Goal: Contribute content

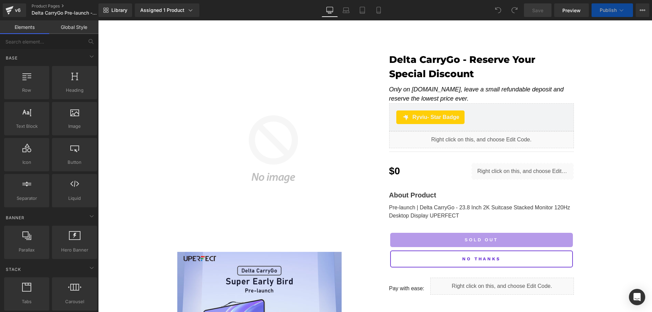
click at [450, 10] on div "Library Assigned 1 Product Product Preview Delta CarryGo - Reserve Your Special…" at bounding box center [376, 10] width 554 height 14
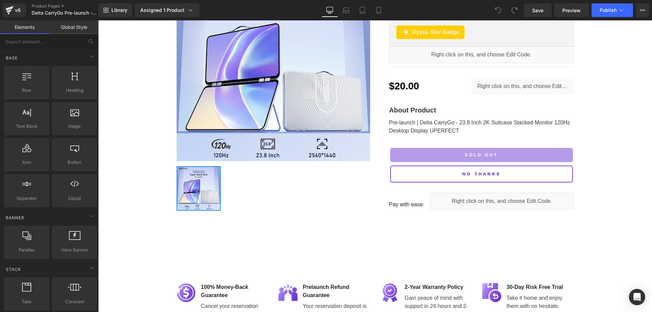
scroll to position [102, 0]
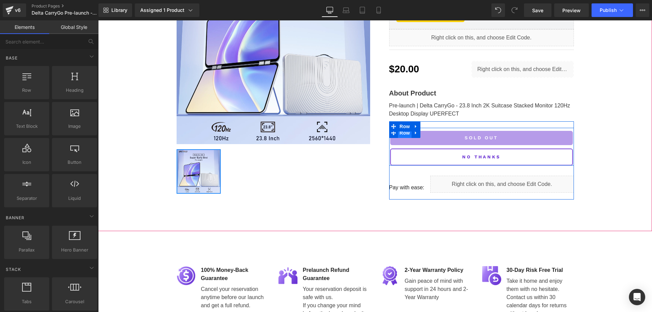
click at [400, 134] on span "Row" at bounding box center [405, 133] width 14 height 10
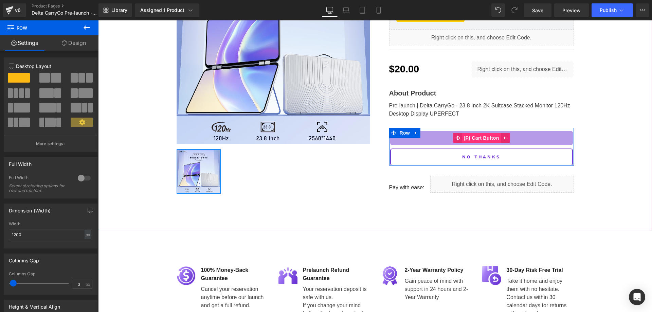
click at [486, 138] on span "(P) Cart Button" at bounding box center [481, 138] width 39 height 10
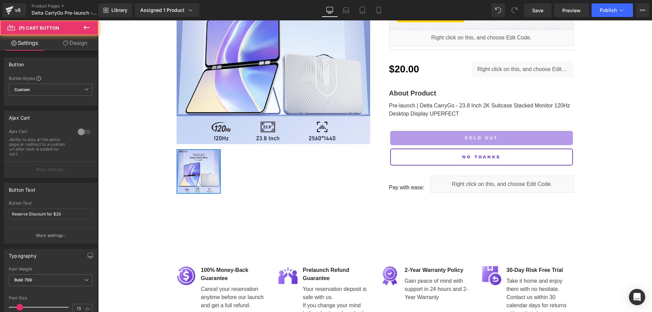
click at [71, 45] on link "Design" at bounding box center [75, 42] width 49 height 15
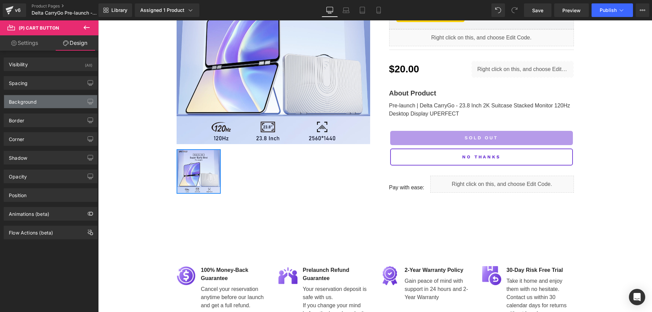
click at [49, 102] on div "Background" at bounding box center [50, 101] width 93 height 13
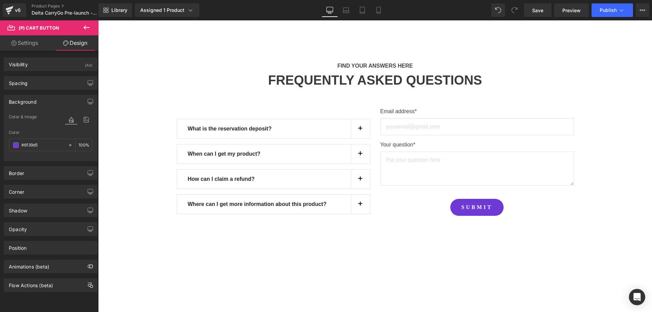
scroll to position [433, 0]
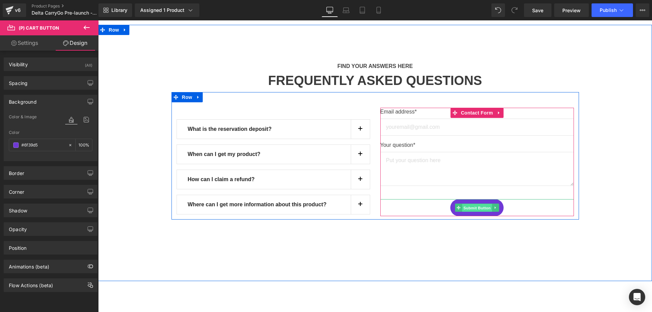
click at [472, 206] on span "Submit Button" at bounding box center [477, 208] width 30 height 8
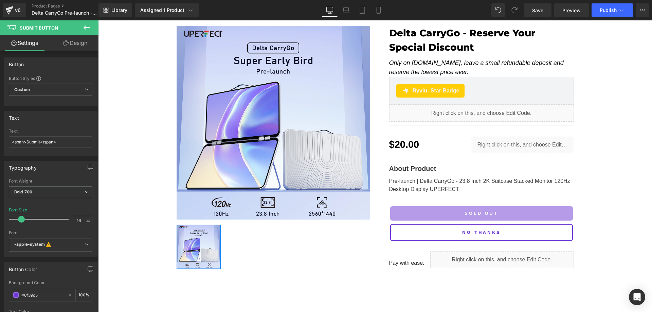
scroll to position [0, 0]
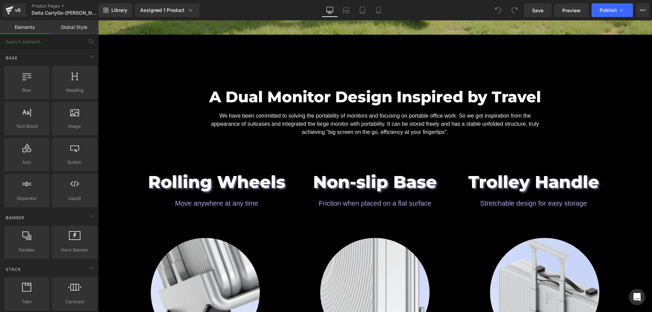
scroll to position [815, 0]
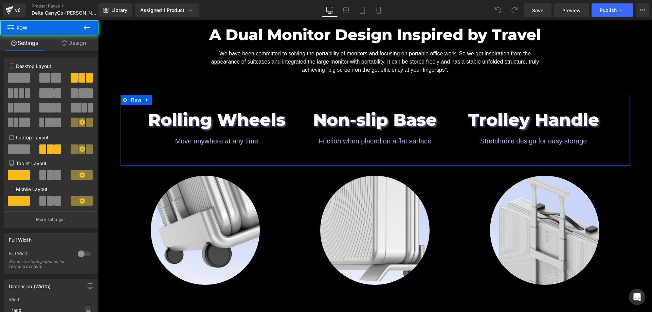
click at [206, 146] on div "Rolling Wheels Heading Move anywhere at any time Text Block Non-slip Base Headi…" at bounding box center [376, 130] width 510 height 71
click at [212, 141] on span "Text Block" at bounding box center [213, 141] width 22 height 8
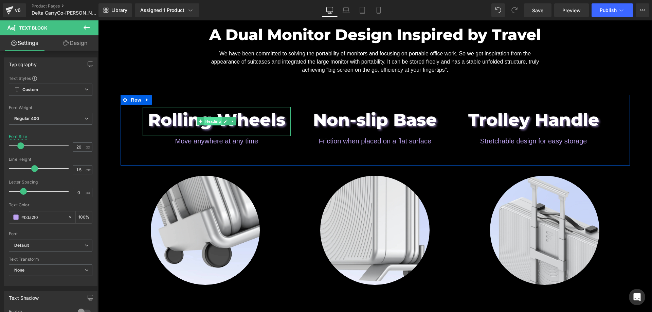
click at [204, 122] on span "Heading" at bounding box center [213, 121] width 18 height 8
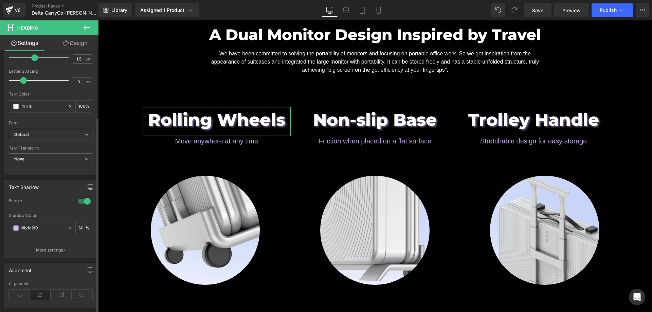
scroll to position [170, 0]
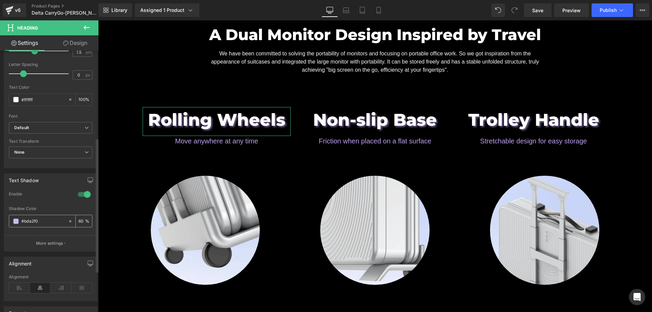
click at [44, 220] on input "#bda2f0" at bounding box center [42, 220] width 43 height 7
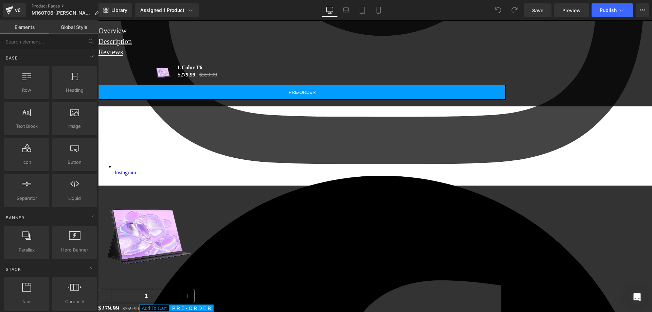
scroll to position [544, 0]
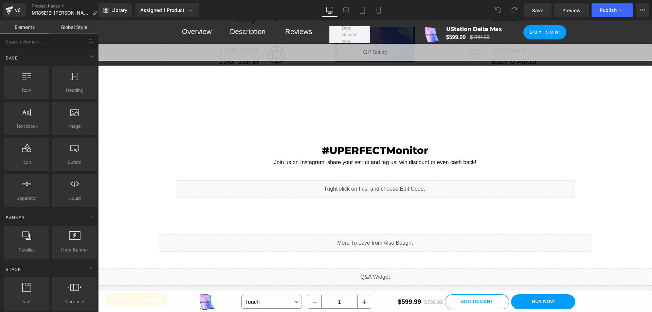
scroll to position [5425, 0]
click at [276, 133] on div "#UPERFECTMonitor Heading Join us on Instagram, share your set up and tag us, wi…" at bounding box center [376, 178] width 408 height 91
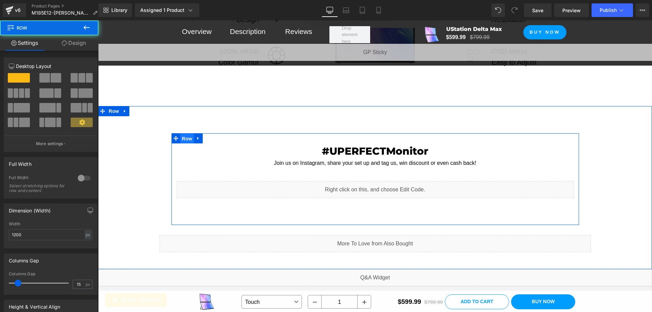
click at [180, 134] on span "Row" at bounding box center [187, 139] width 14 height 10
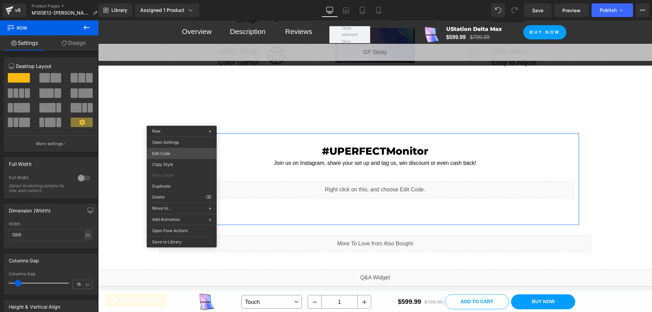
click at [191, 0] on div "Row You are previewing how the will restyle your page. You can not edit Element…" at bounding box center [326, 0] width 652 height 0
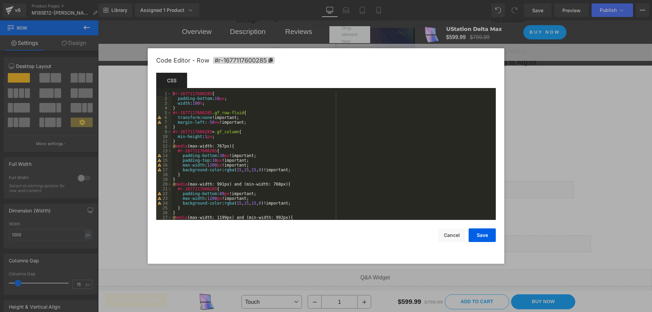
click at [177, 84] on div "CSS" at bounding box center [171, 80] width 31 height 15
click at [176, 81] on div "CSS" at bounding box center [171, 80] width 31 height 15
click at [454, 232] on button "Cancel" at bounding box center [451, 235] width 27 height 14
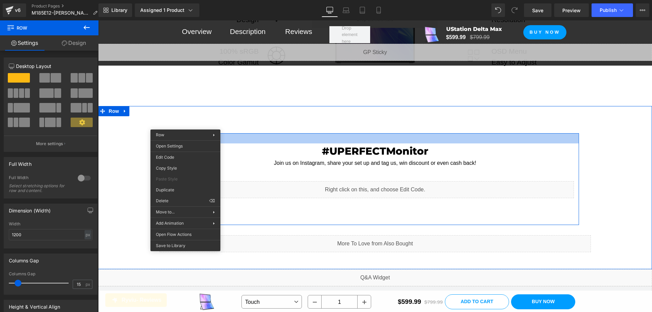
click at [316, 143] on h2 "#UPERFECTMonitor" at bounding box center [376, 150] width 398 height 15
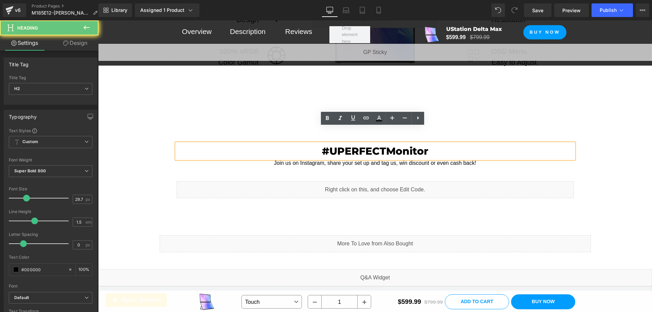
click at [328, 143] on h2 "#UPERFECTMonitor" at bounding box center [376, 150] width 398 height 15
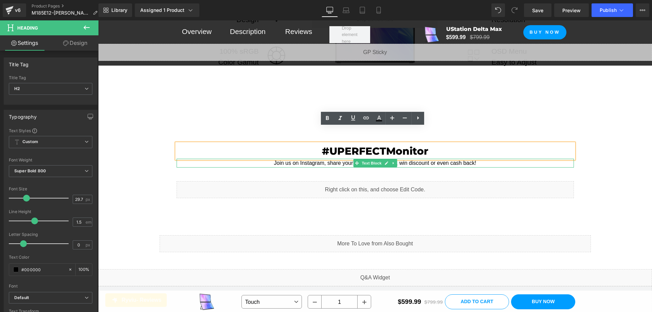
click at [304, 159] on p "Join us on Instagram, share your set up and tag us, win discount or even cash b…" at bounding box center [376, 163] width 398 height 9
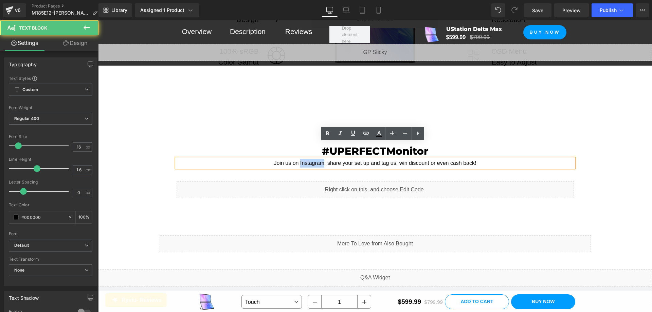
click at [304, 159] on p "Join us on Instagram, share your set up and tag us, win discount or even cash b…" at bounding box center [376, 163] width 398 height 9
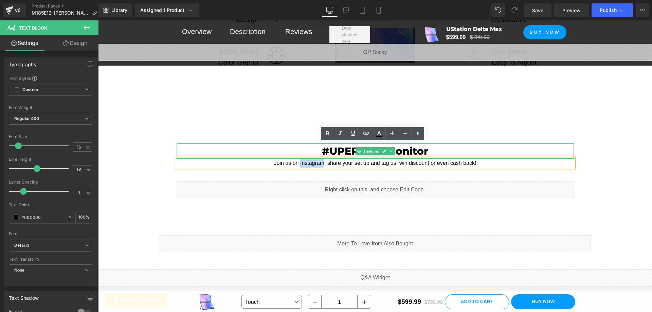
click at [296, 143] on h2 "#UPERFECTMonitor" at bounding box center [376, 150] width 398 height 15
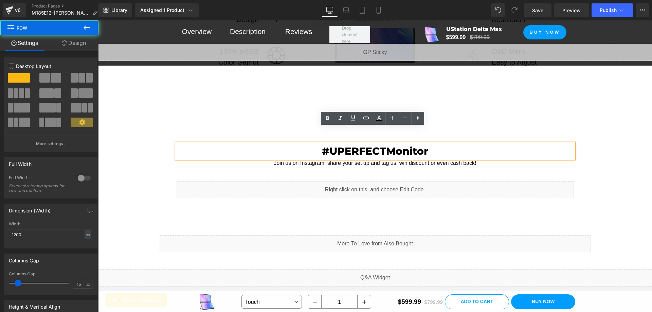
click at [193, 133] on div "#UPERFECTMonitor Heading Join us on Instagram, share your set up and tag us, wi…" at bounding box center [376, 178] width 408 height 91
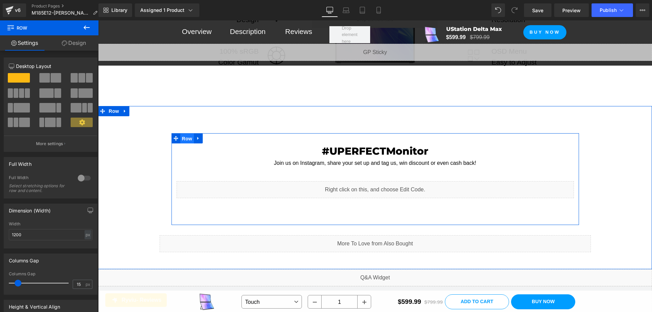
click at [183, 134] on span "Row" at bounding box center [187, 139] width 14 height 10
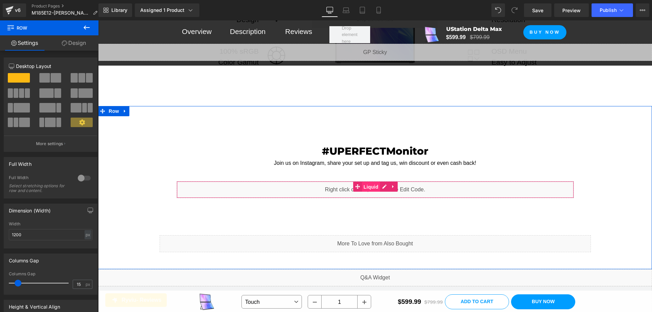
click at [373, 182] on span "Liquid" at bounding box center [371, 187] width 18 height 10
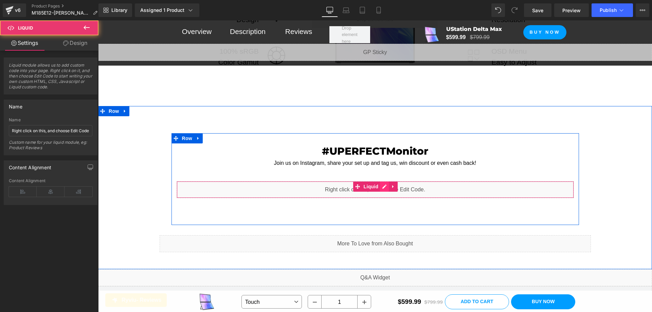
click at [381, 181] on div "Liquid" at bounding box center [376, 189] width 398 height 17
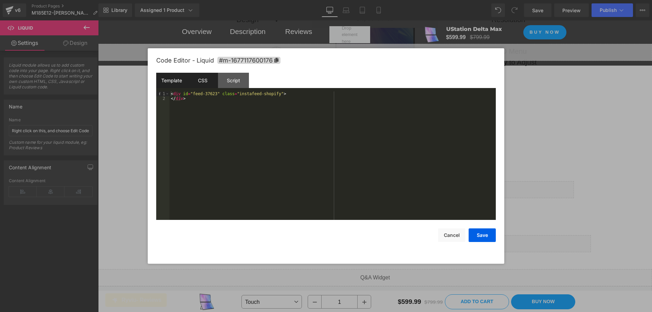
click at [200, 80] on div "CSS" at bounding box center [202, 80] width 31 height 15
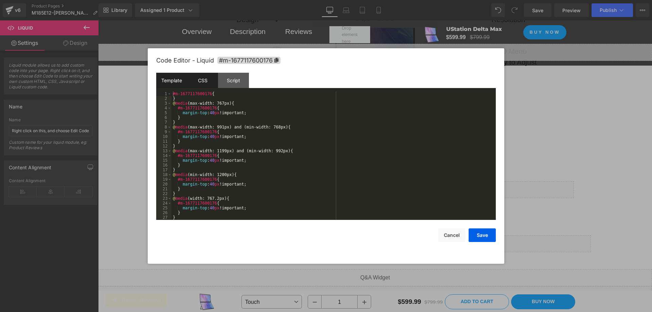
click at [168, 77] on div "Template" at bounding box center [171, 80] width 31 height 15
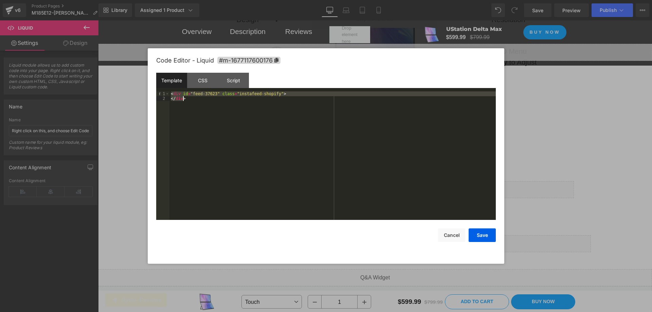
drag, startPoint x: 173, startPoint y: 95, endPoint x: 202, endPoint y: 99, distance: 29.6
click at [202, 99] on div "< div id = "feed-37623" class = "instafeed-shopify" > </ div >" at bounding box center [333, 160] width 327 height 138
click at [456, 231] on button "Cancel" at bounding box center [451, 235] width 27 height 14
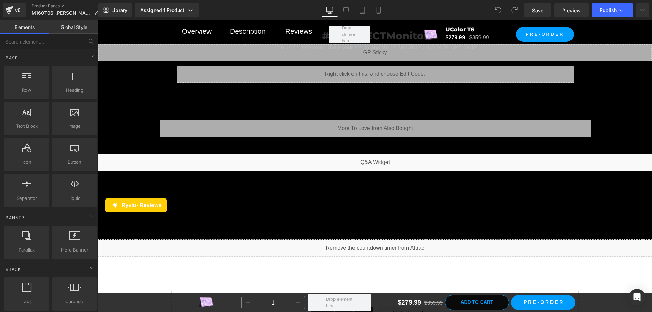
scroll to position [4613, 0]
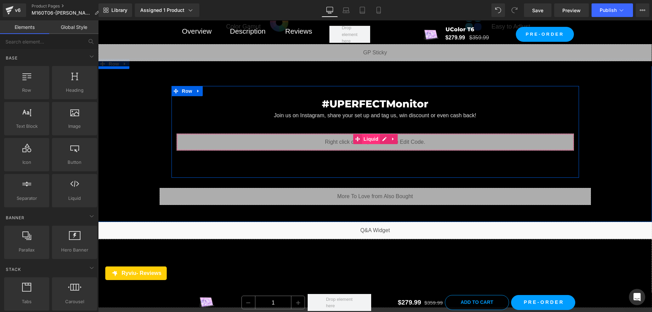
click at [371, 136] on span "Liquid" at bounding box center [371, 139] width 18 height 10
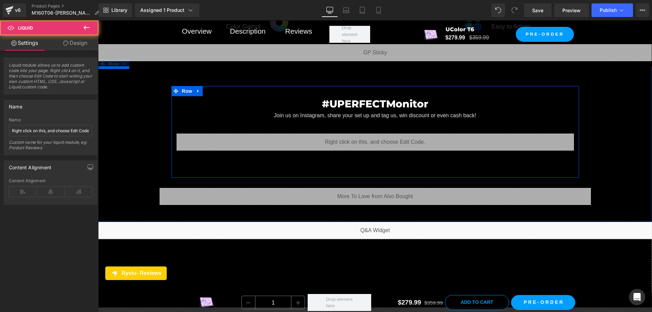
click at [382, 137] on div "Liquid" at bounding box center [376, 142] width 398 height 17
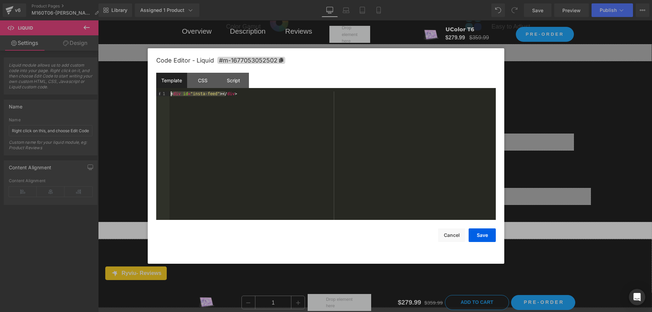
drag, startPoint x: 235, startPoint y: 99, endPoint x: 163, endPoint y: 94, distance: 72.5
click at [163, 94] on pre "1 < div id = "insta-feed" > </ div > XXXXXXXXXXXXXXXXXXXXXXXXXXXXXXXXXXXXXXXXXX…" at bounding box center [326, 155] width 340 height 128
drag, startPoint x: 252, startPoint y: 110, endPoint x: 261, endPoint y: 115, distance: 9.9
click at [252, 110] on div "< div id = "feed-37623" class = "instafeed-shopify" > </ div >" at bounding box center [333, 160] width 327 height 138
drag, startPoint x: 210, startPoint y: 93, endPoint x: 199, endPoint y: 93, distance: 10.5
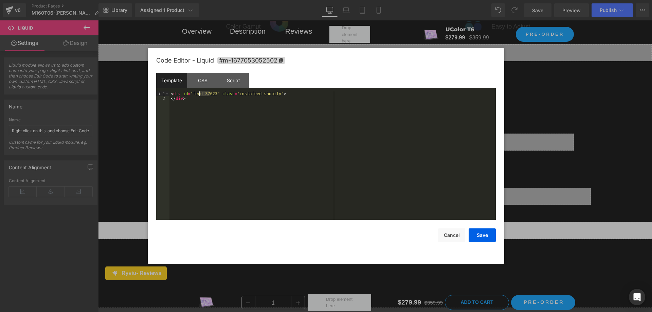
click at [199, 93] on div "< div id = "feed-37623" class = "instafeed-shopify" > </ div >" at bounding box center [333, 160] width 327 height 138
click at [248, 128] on div "< div id = "feed-42285" class = "instafeed-shopify" > </ div >" at bounding box center [333, 160] width 327 height 138
click at [482, 237] on button "Save" at bounding box center [482, 235] width 27 height 14
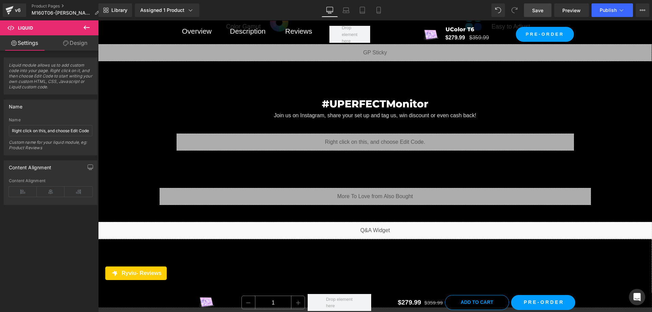
click at [539, 11] on span "Save" at bounding box center [537, 10] width 11 height 7
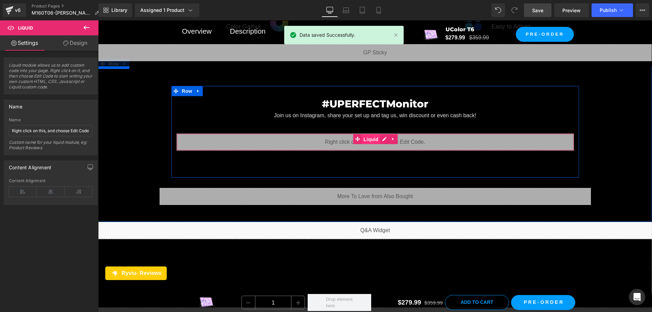
click at [370, 137] on span "Liquid" at bounding box center [371, 139] width 18 height 10
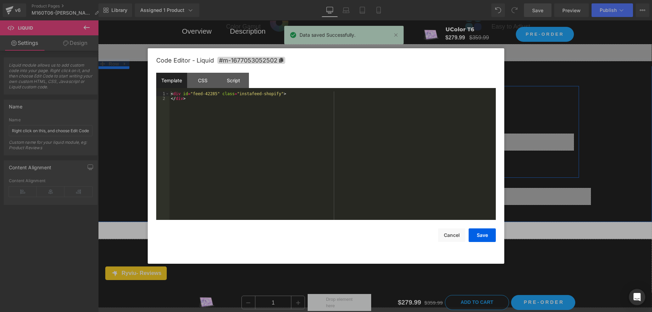
drag, startPoint x: 381, startPoint y: 139, endPoint x: 524, endPoint y: 171, distance: 147.1
click at [381, 139] on div "Liquid" at bounding box center [376, 142] width 398 height 17
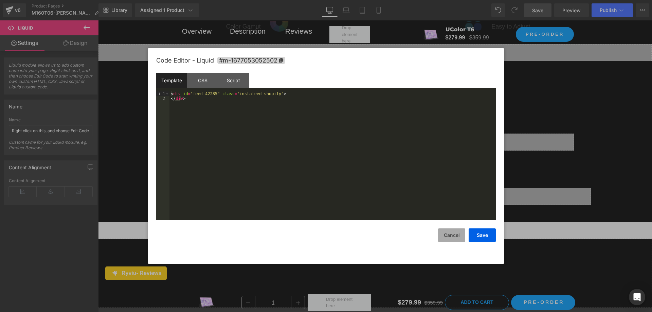
click at [453, 234] on button "Cancel" at bounding box center [451, 235] width 27 height 14
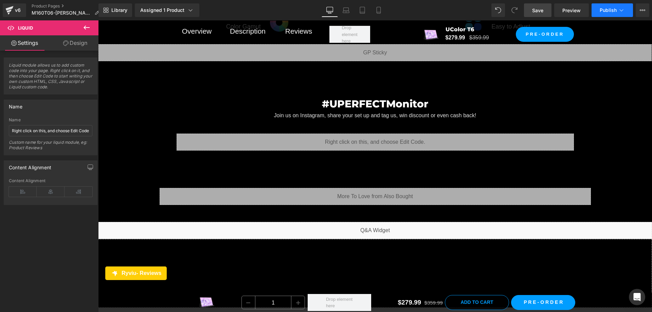
click at [597, 11] on button "Publish" at bounding box center [612, 10] width 41 height 14
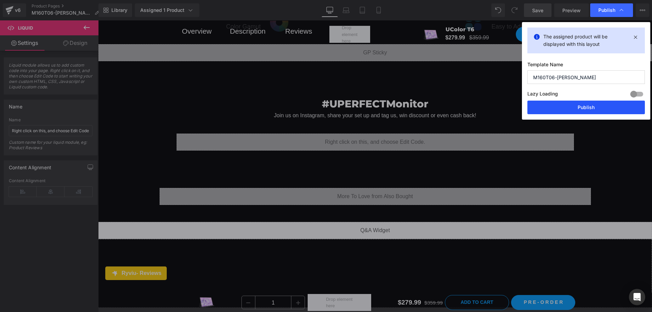
click at [576, 105] on button "Publish" at bounding box center [587, 108] width 118 height 14
